Goal: Task Accomplishment & Management: Manage account settings

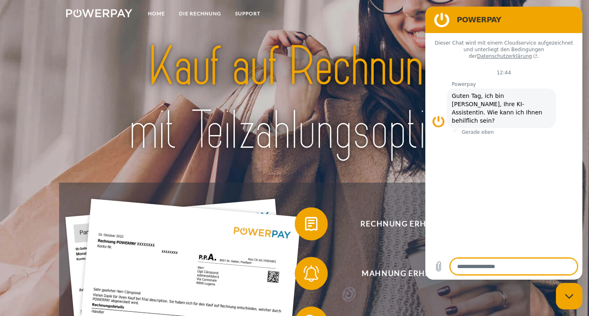
click at [381, 171] on div at bounding box center [294, 99] width 471 height 166
click at [389, 133] on img at bounding box center [294, 99] width 412 height 134
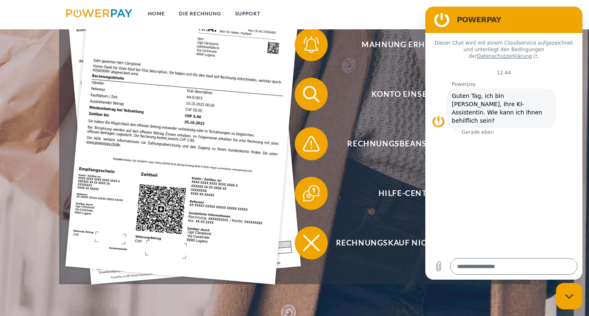
scroll to position [243, 0]
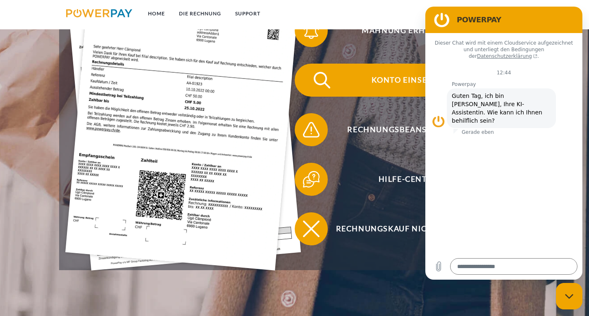
click at [396, 85] on span "Konto einsehen" at bounding box center [407, 80] width 202 height 33
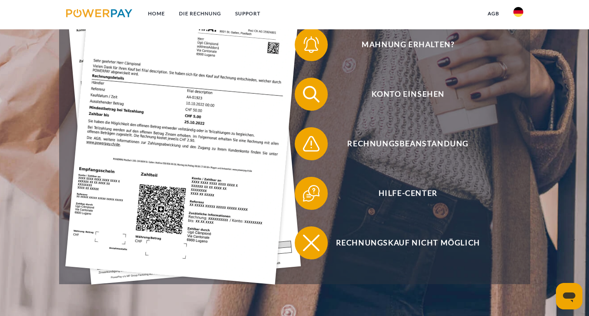
scroll to position [233, 0]
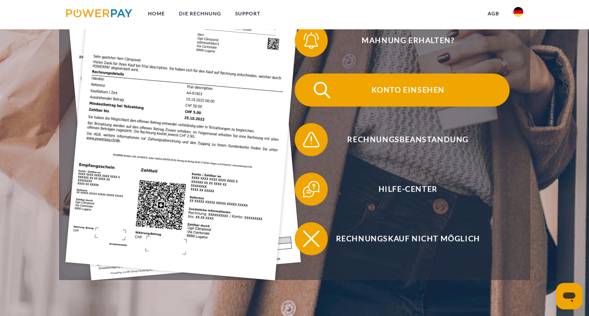
click at [391, 94] on span "Konto einsehen" at bounding box center [407, 90] width 202 height 33
